Goal: Task Accomplishment & Management: Contribute content

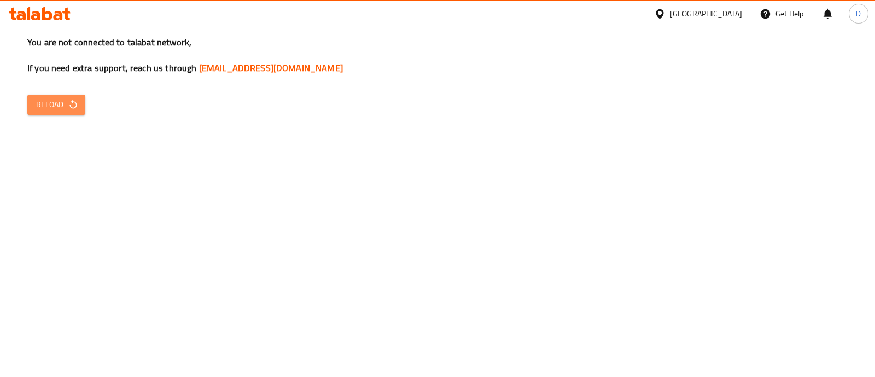
click at [74, 100] on icon "button" at bounding box center [73, 104] width 11 height 11
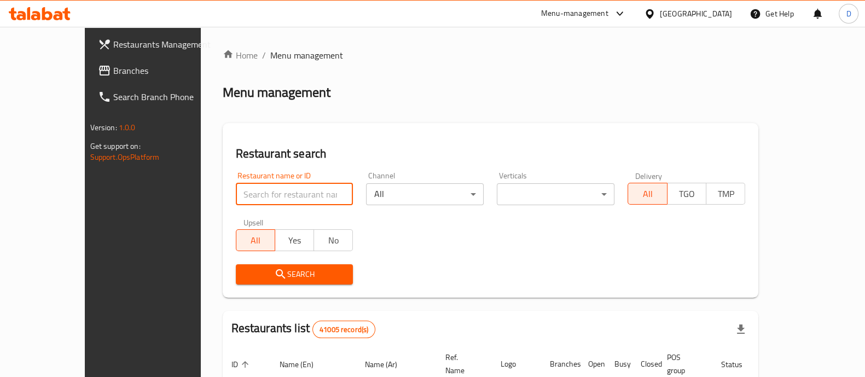
click at [236, 190] on input "search" at bounding box center [295, 194] width 118 height 22
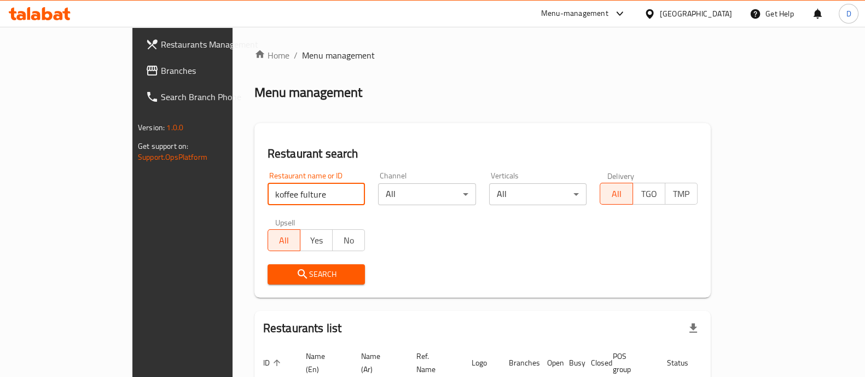
click at [268, 194] on input "koffee fulture" at bounding box center [317, 194] width 98 height 22
type input "koffee kulture"
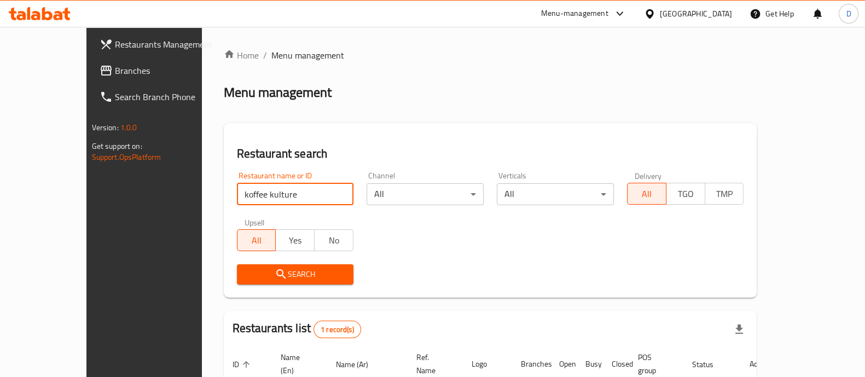
scroll to position [89, 0]
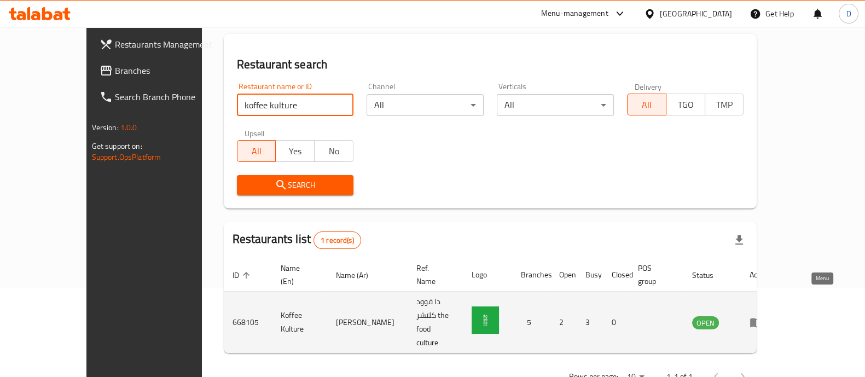
click at [763, 316] on icon "enhanced table" at bounding box center [756, 322] width 13 height 13
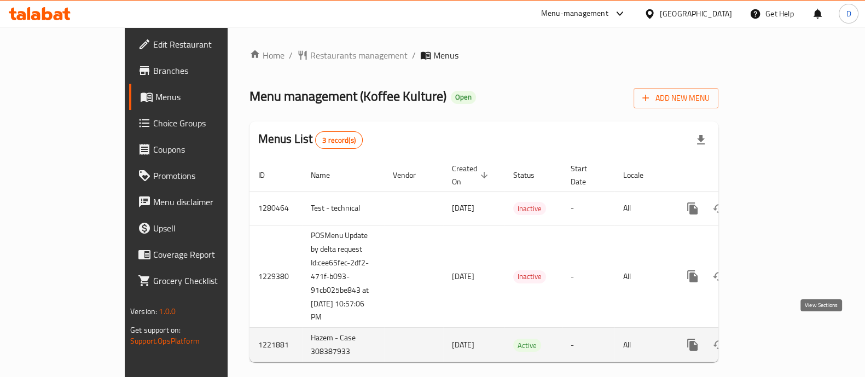
click at [778, 338] on icon "enhanced table" at bounding box center [771, 344] width 13 height 13
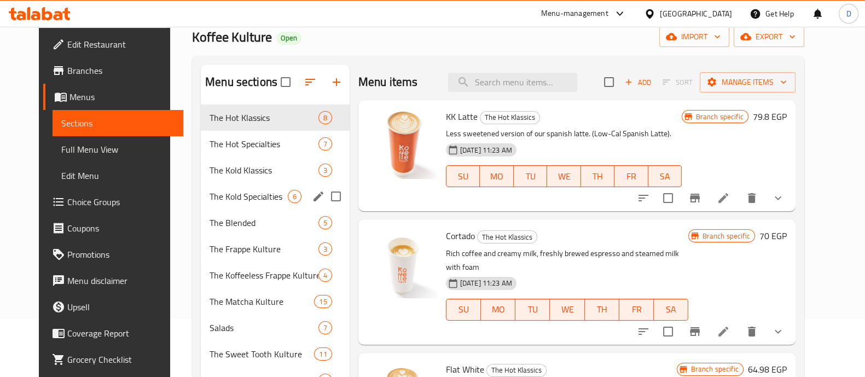
scroll to position [60, 0]
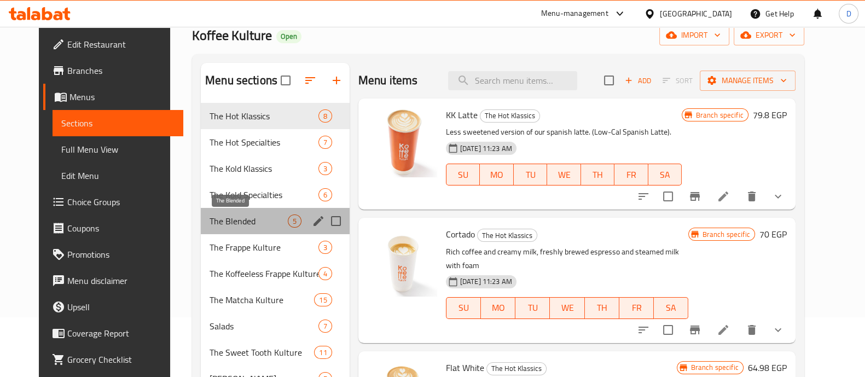
click at [252, 214] on span "The Blended" at bounding box center [249, 220] width 78 height 13
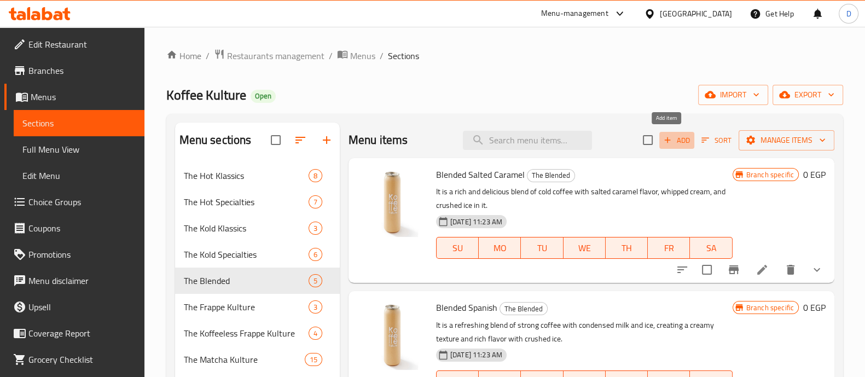
click at [663, 144] on span "Add" at bounding box center [677, 140] width 30 height 13
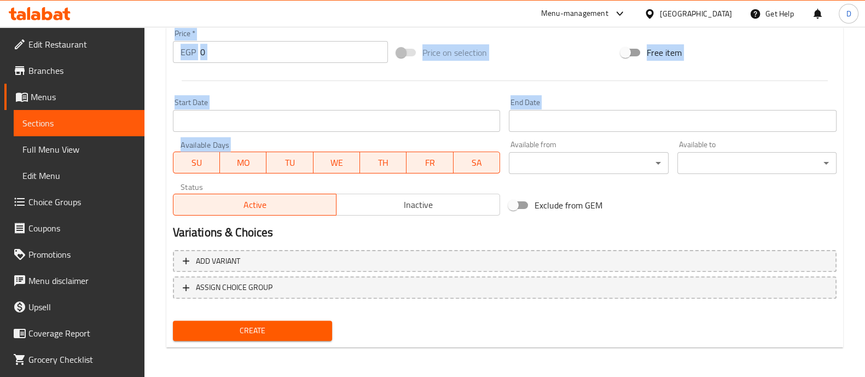
drag, startPoint x: 161, startPoint y: 78, endPoint x: 335, endPoint y: 164, distance: 194.5
click at [335, 164] on div "Home / Restaurants management / Menus / Sections / item / create The Blended se…" at bounding box center [504, 5] width 721 height 746
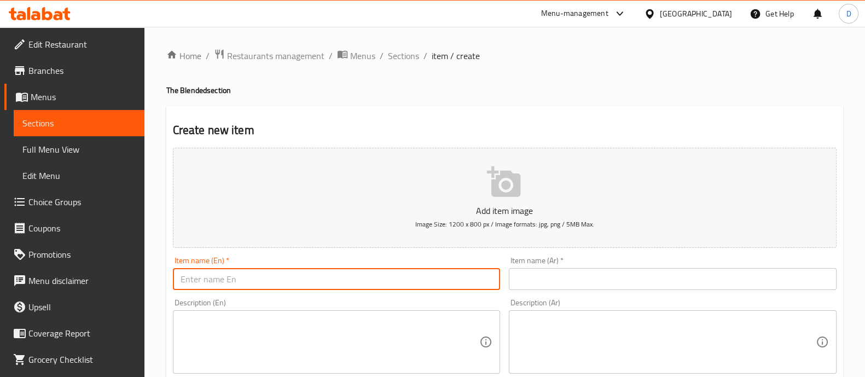
click at [212, 286] on input "text" at bounding box center [337, 279] width 328 height 22
paste input "Blended salted vanilla latte"
type input "Blended salted vanilla latte"
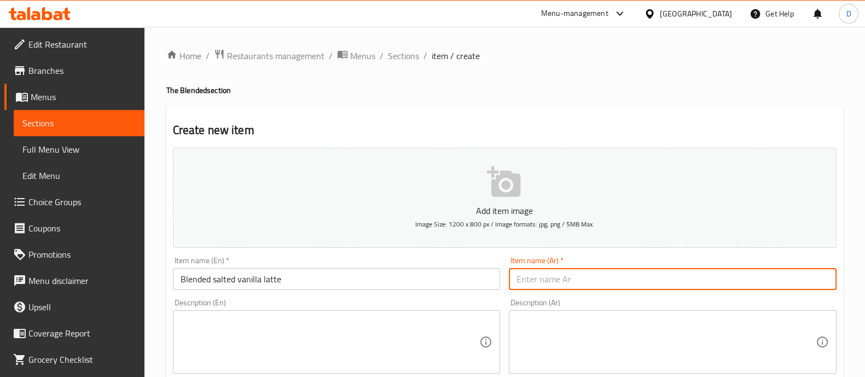
click at [550, 270] on input "text" at bounding box center [673, 279] width 328 height 22
paste input "لاتيه الفانيليا المملح المخلوط"
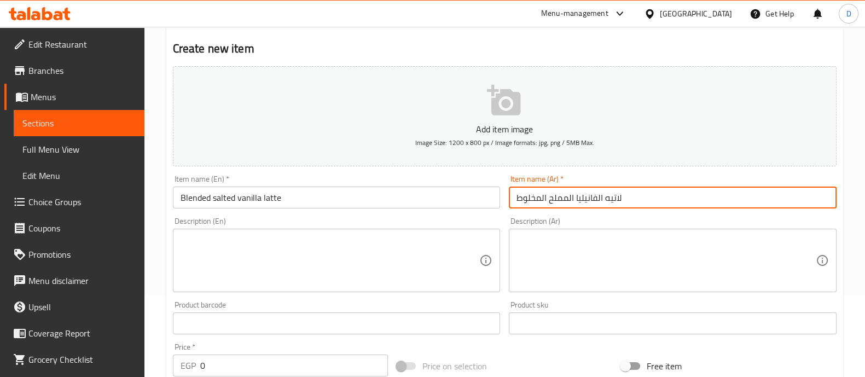
scroll to position [82, 0]
type input "لاتيه الفانيليا المملح المخلوط"
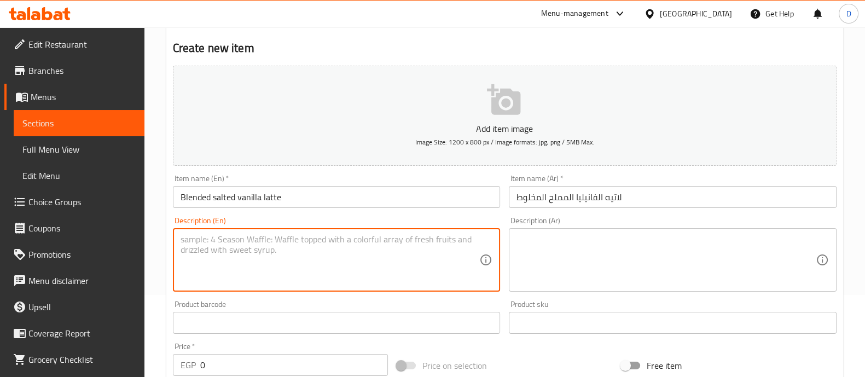
click at [295, 242] on textarea at bounding box center [330, 260] width 299 height 52
paste textarea "Salted vanilla blend with a hint of coffee"
click at [289, 247] on textarea "Salted vanilla blend with a hint of coffee" at bounding box center [330, 260] width 299 height 52
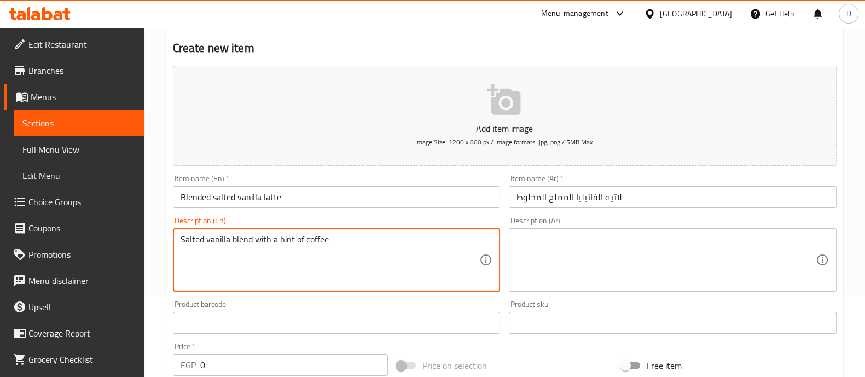
click at [289, 247] on textarea "Salted vanilla blend with a hint of coffee" at bounding box center [330, 260] width 299 height 52
type textarea "Salted vanilla blend with a hint of coffee"
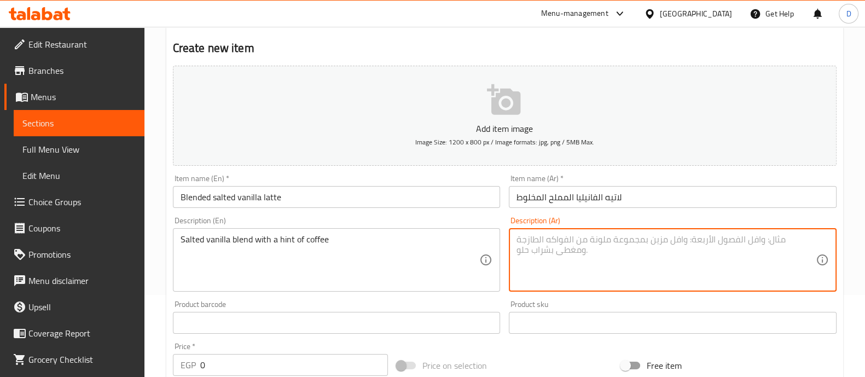
click at [558, 270] on textarea at bounding box center [666, 260] width 299 height 52
paste textarea "مزيج فانيليا مملحة مع لمسة من القهوة"
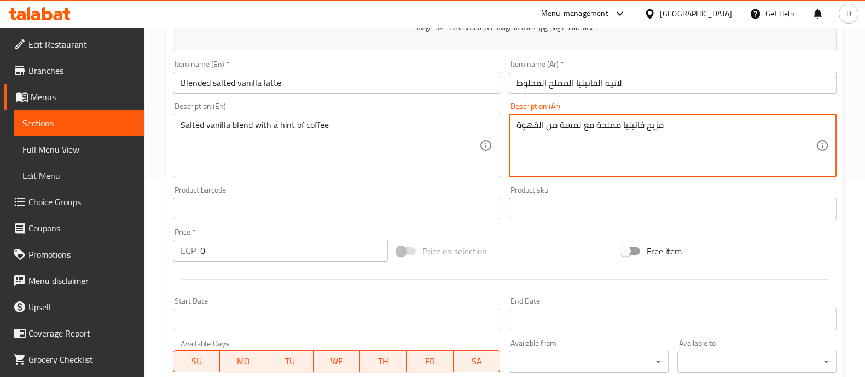
scroll to position [197, 0]
type textarea "مزيج فانيليا مملحة مع لمسة من القهوة"
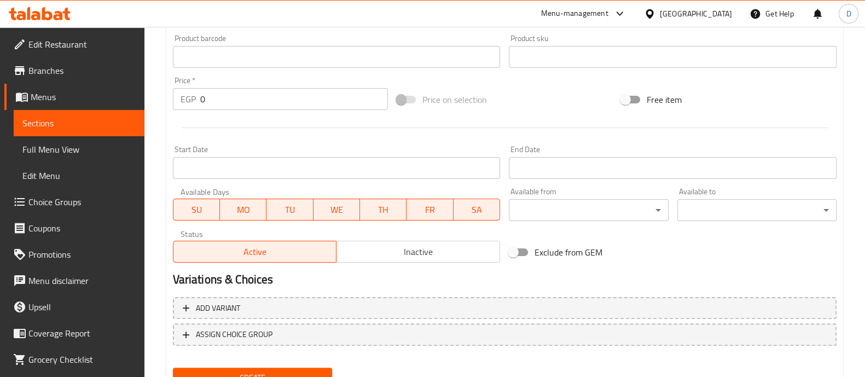
scroll to position [349, 0]
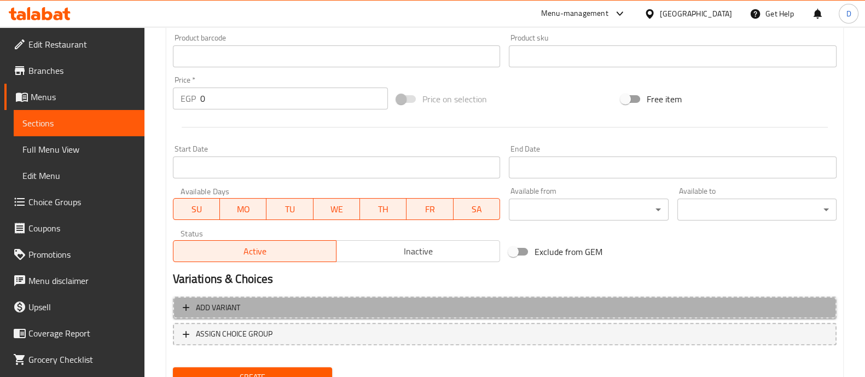
click at [329, 310] on span "Add variant" at bounding box center [505, 308] width 644 height 14
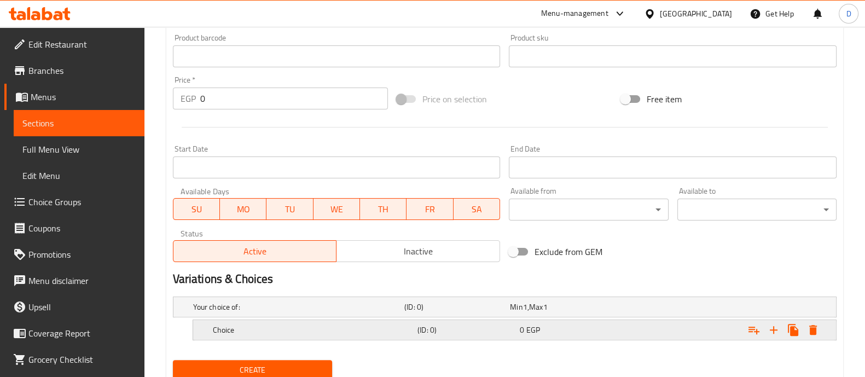
scroll to position [383, 0]
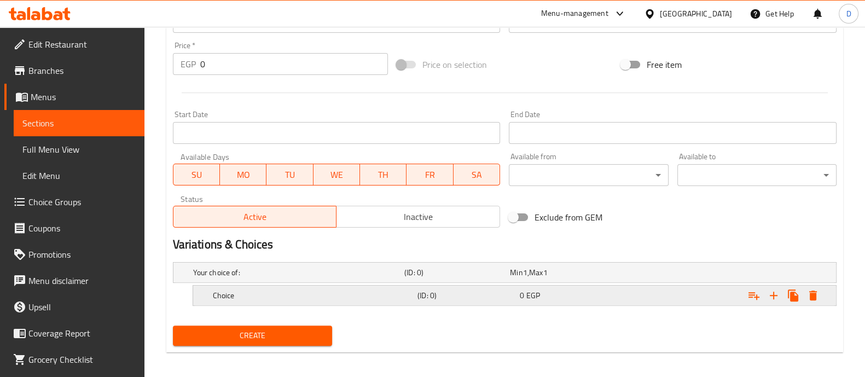
click at [306, 302] on div "Choice (ID: 0) 0 EGP" at bounding box center [518, 295] width 614 height 24
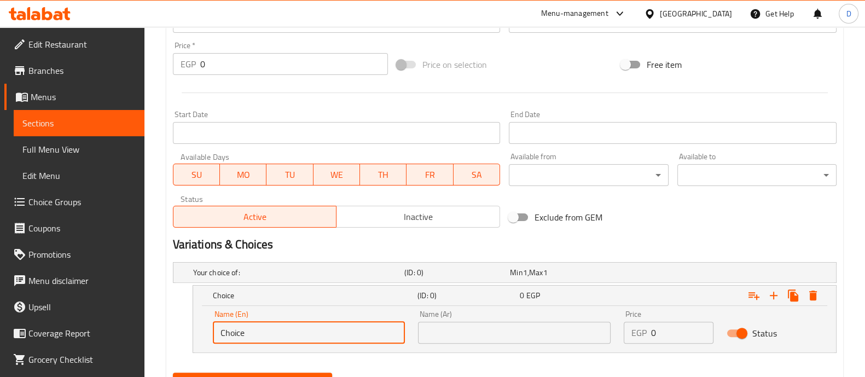
click at [290, 323] on input "Choice" at bounding box center [309, 333] width 193 height 22
type input "Medium"
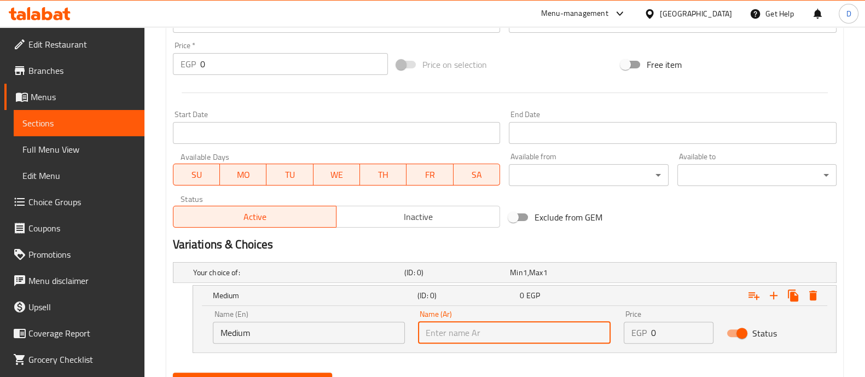
click at [436, 335] on input "text" at bounding box center [514, 333] width 193 height 22
type input "وسط"
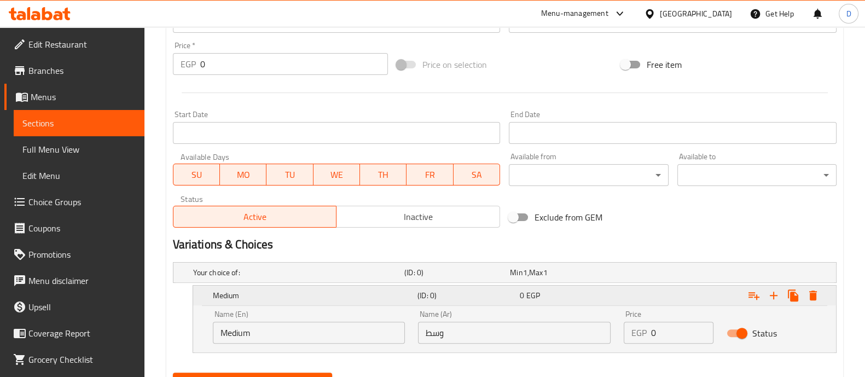
click at [624, 292] on div "Expand" at bounding box center [722, 295] width 205 height 24
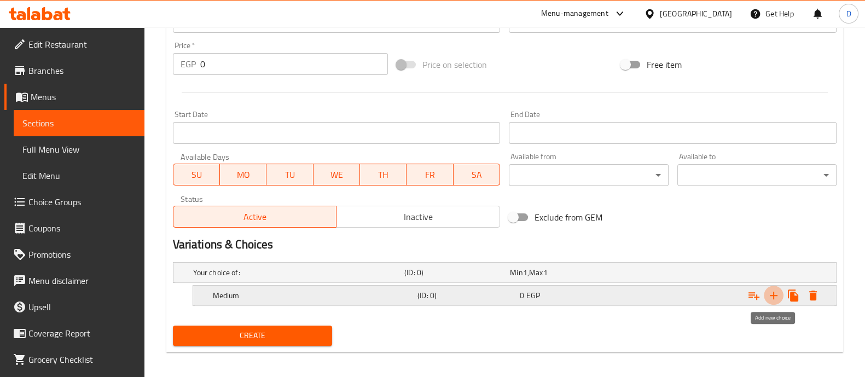
click at [779, 295] on icon "Expand" at bounding box center [773, 295] width 13 height 13
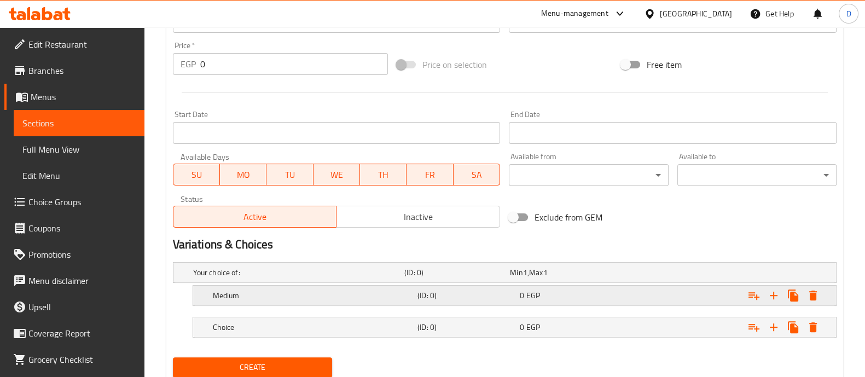
click at [575, 293] on div "0 EGP" at bounding box center [569, 295] width 98 height 11
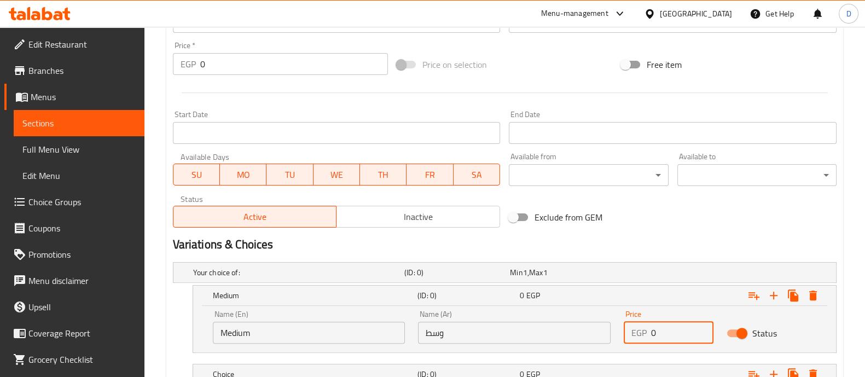
click at [673, 327] on input "0" at bounding box center [682, 333] width 62 height 22
type input "140"
click at [613, 290] on div "140 EGP" at bounding box center [569, 295] width 98 height 11
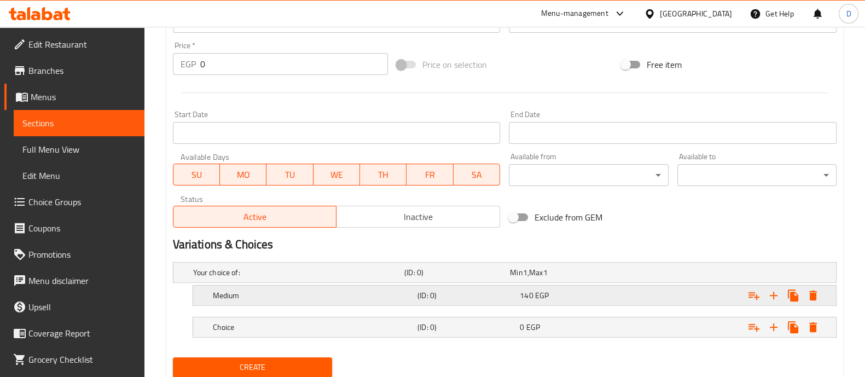
scroll to position [419, 0]
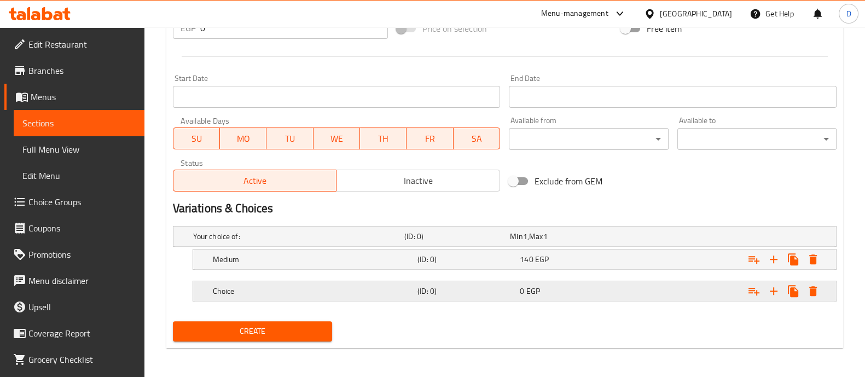
click at [271, 286] on h5 "Choice" at bounding box center [313, 291] width 200 height 11
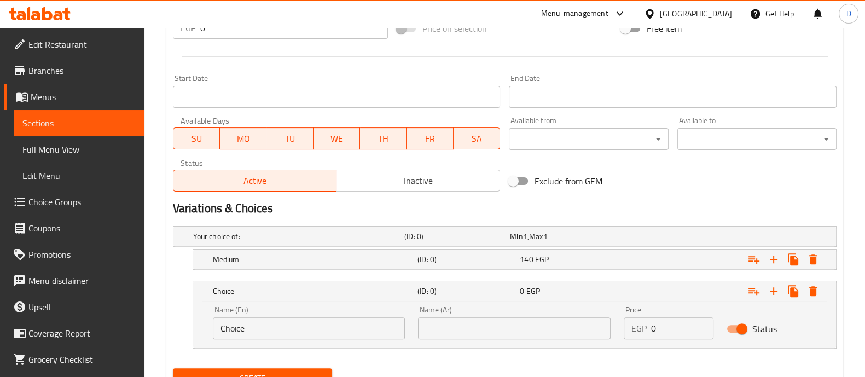
click at [265, 315] on div "Name (En) Choice Name (En)" at bounding box center [309, 322] width 193 height 33
click at [264, 324] on input "Choice" at bounding box center [309, 328] width 193 height 22
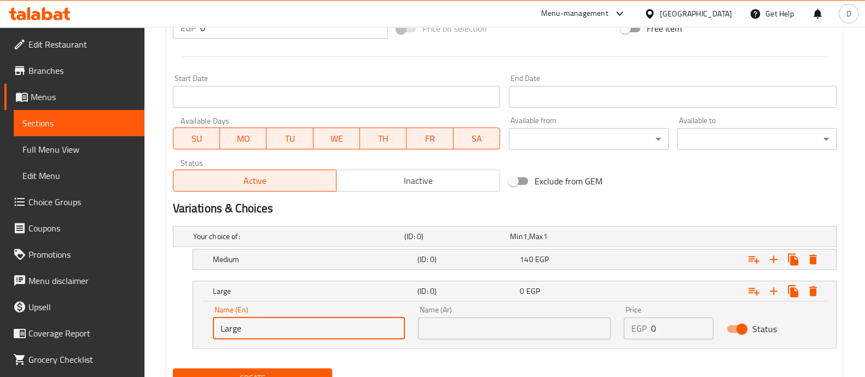
type input "Large"
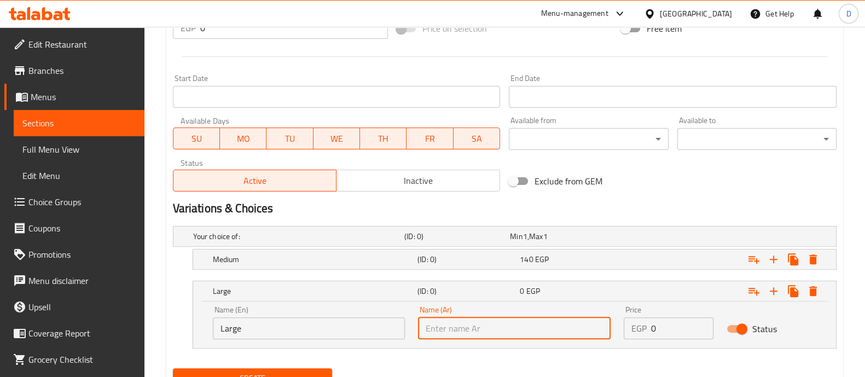
click at [501, 330] on input "text" at bounding box center [514, 328] width 193 height 22
type input "N"
type input "كبير"
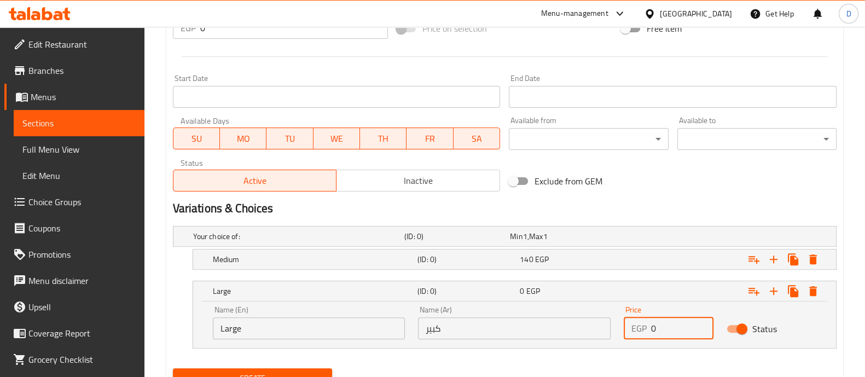
click at [675, 324] on input "0" at bounding box center [682, 328] width 62 height 22
type input "160"
click at [648, 286] on div "Expand" at bounding box center [722, 291] width 205 height 24
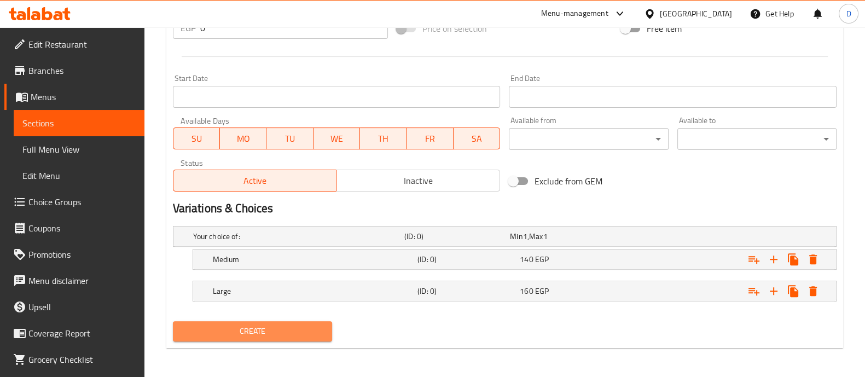
click at [286, 327] on span "Create" at bounding box center [253, 331] width 142 height 14
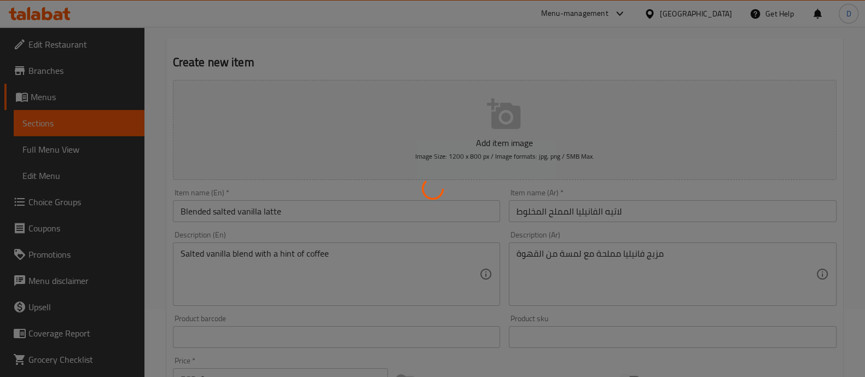
scroll to position [0, 0]
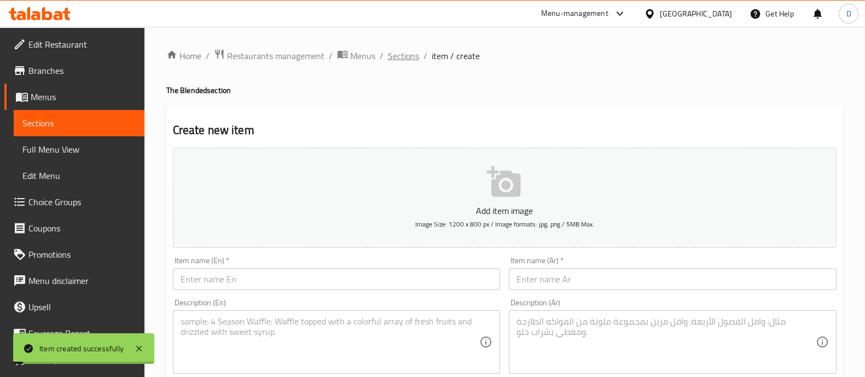
click at [401, 59] on span "Sections" at bounding box center [403, 55] width 31 height 13
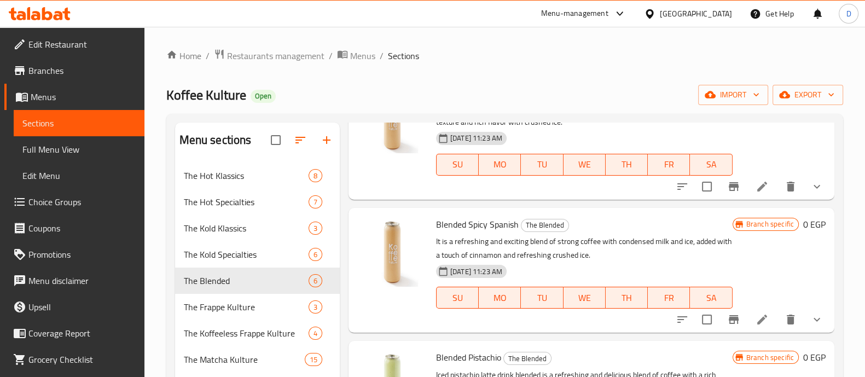
scroll to position [372, 0]
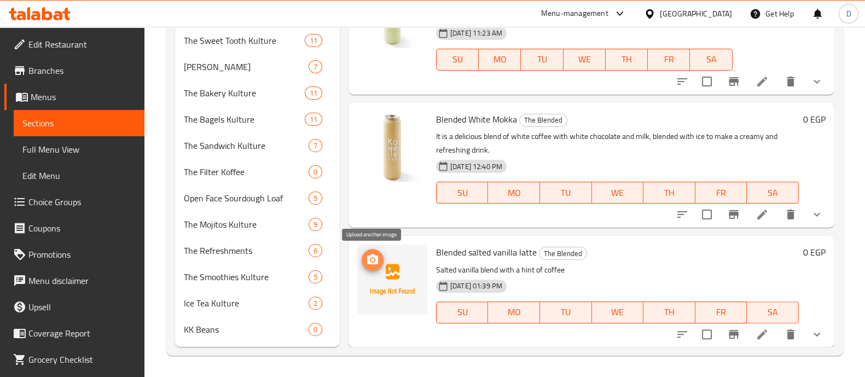
click at [382, 260] on span "upload picture" at bounding box center [373, 259] width 22 height 13
